Goal: Transaction & Acquisition: Register for event/course

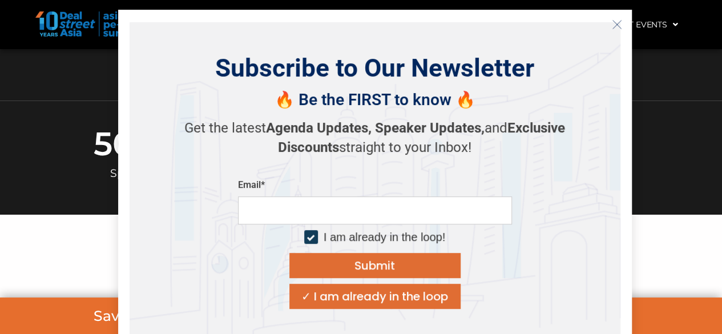
scroll to position [427, 0]
click at [613, 26] on icon "Close" at bounding box center [617, 24] width 10 height 10
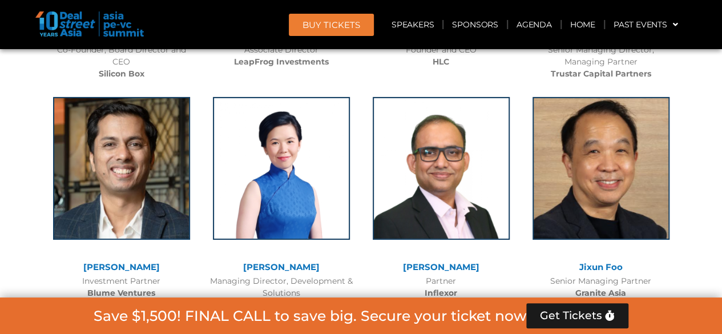
scroll to position [6156, 0]
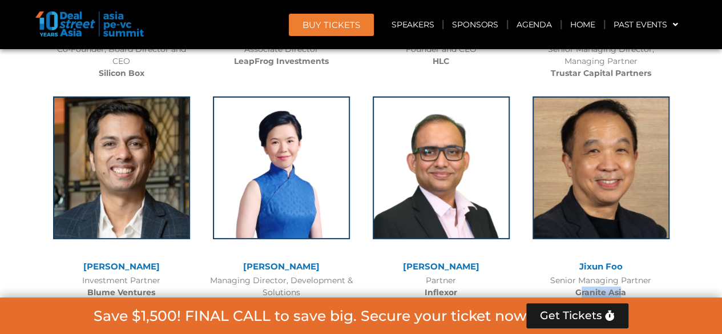
drag, startPoint x: 582, startPoint y: 222, endPoint x: 621, endPoint y: 225, distance: 39.5
click at [621, 287] on b "Granite Asia" at bounding box center [600, 292] width 51 height 10
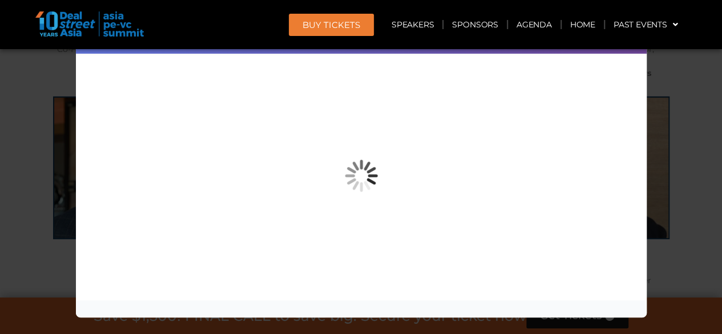
click at [685, 223] on div "Speaker Profile ×" at bounding box center [361, 167] width 722 height 334
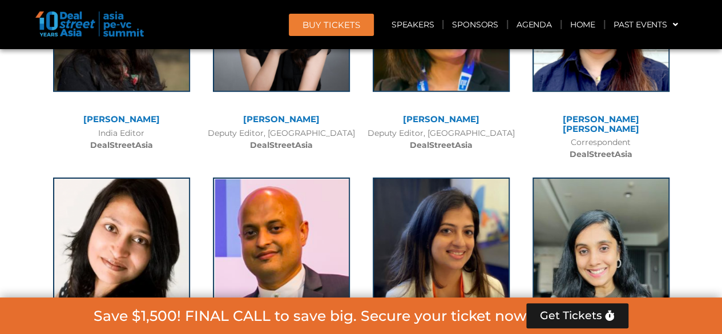
scroll to position [8354, 0]
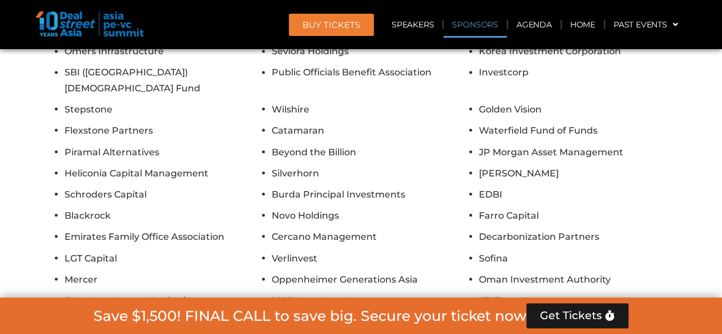
scroll to position [9660, 0]
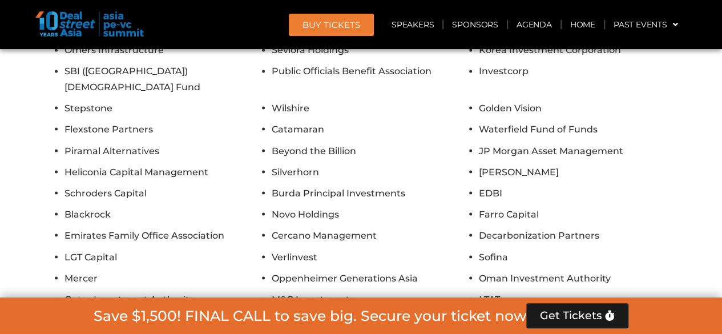
click at [353, 32] on link "BUY Tickets" at bounding box center [331, 25] width 85 height 22
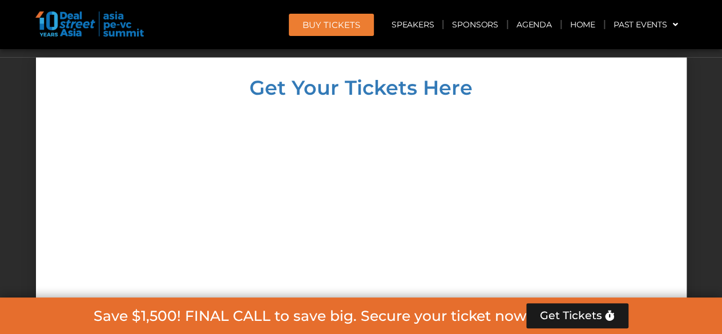
scroll to position [10147, 0]
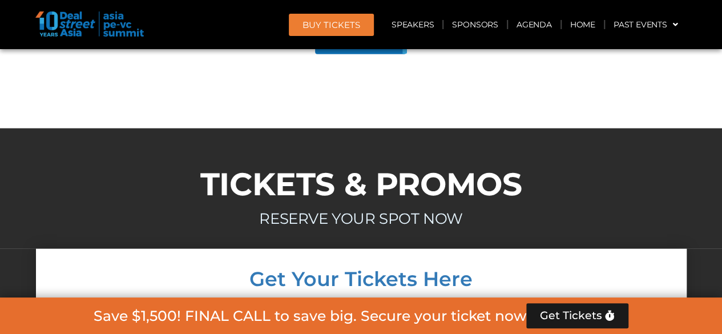
scroll to position [9969, 0]
